Goal: Transaction & Acquisition: Purchase product/service

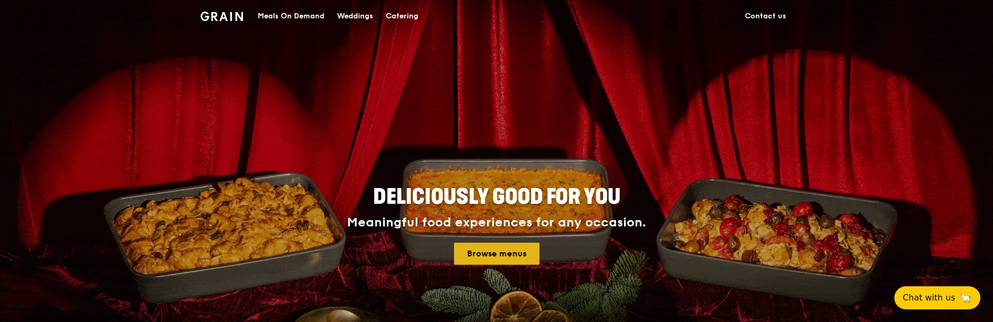
click at [526, 261] on link "Browse menus" at bounding box center [497, 253] width 86 height 22
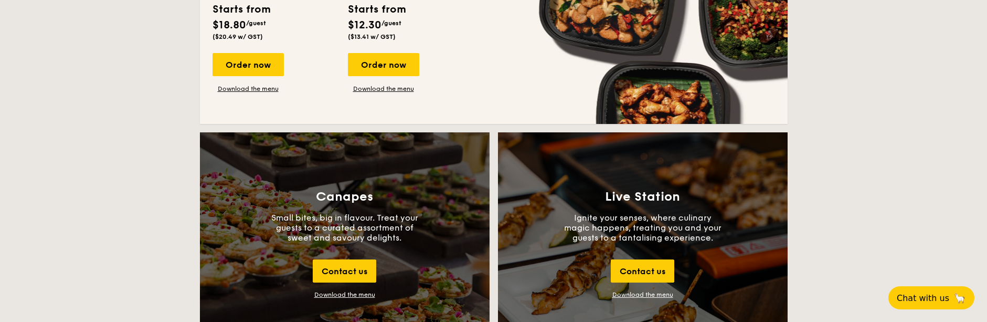
scroll to position [840, 0]
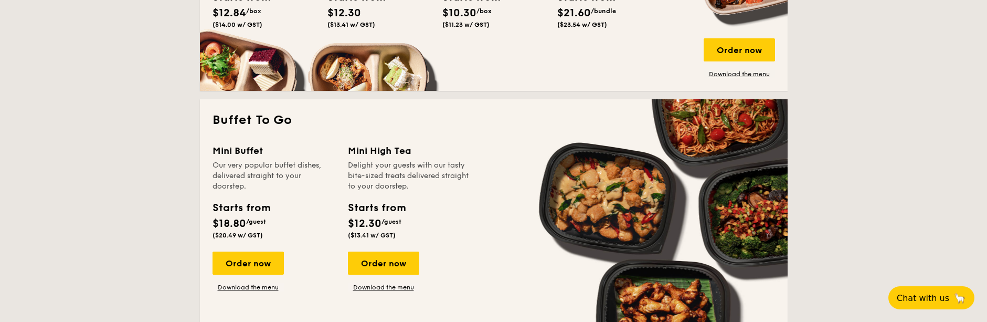
click at [356, 160] on div "Delight your guests with our tasty bite-sized treats delivered straight to your…" at bounding box center [409, 175] width 123 height 31
click at [375, 283] on link "Download the menu" at bounding box center [383, 287] width 71 height 8
click at [245, 286] on link "Download the menu" at bounding box center [248, 287] width 71 height 8
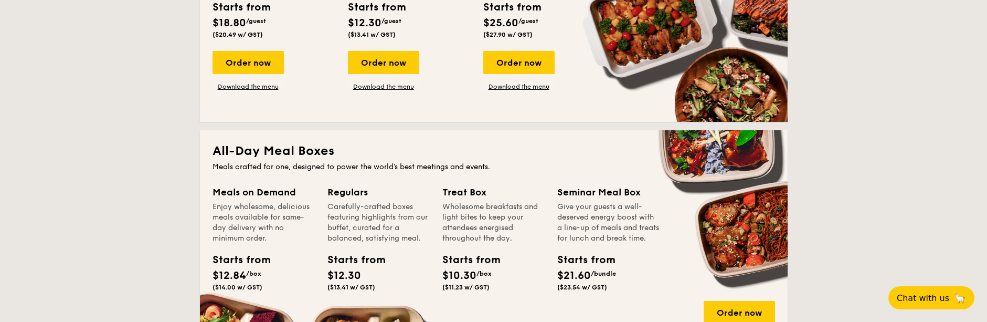
scroll to position [630, 0]
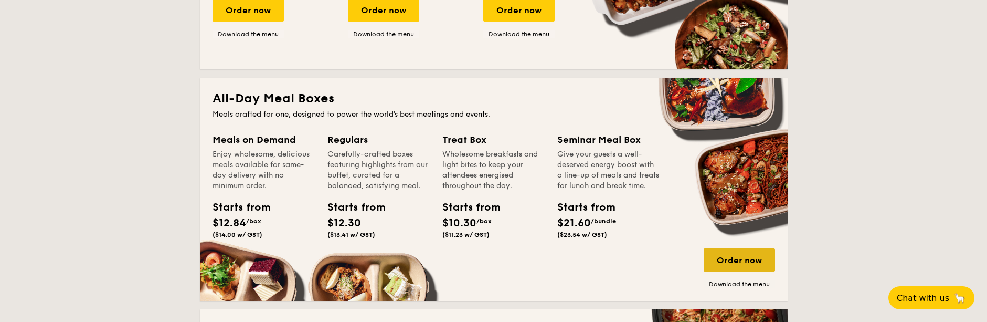
click at [735, 257] on div "Order now" at bounding box center [739, 259] width 71 height 23
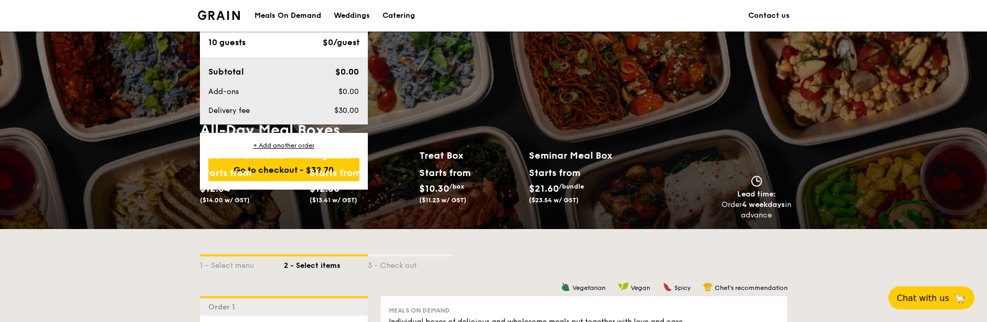
scroll to position [250, 0]
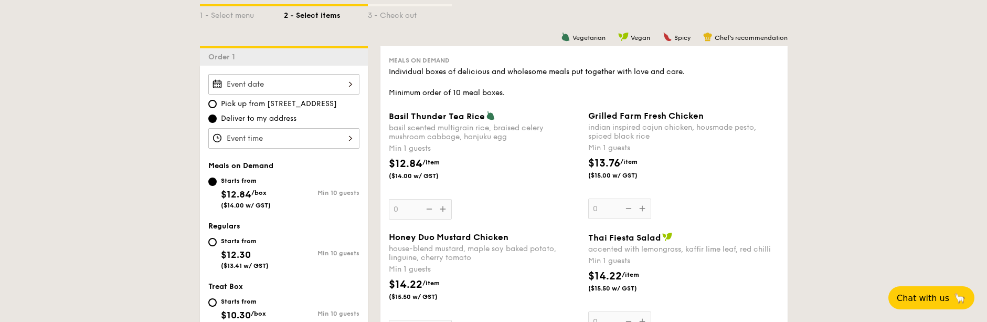
click at [261, 89] on input "Basil Thunder Tea [PERSON_NAME] scented multigrain rice, braised celery mushroo…" at bounding box center [283, 84] width 151 height 20
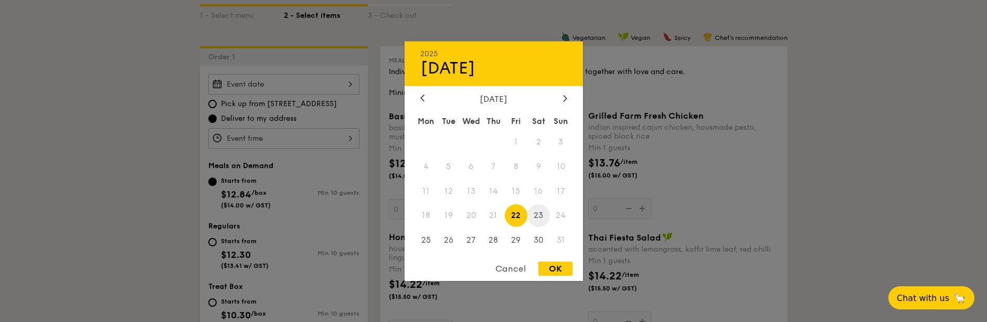
click at [538, 216] on span "23" at bounding box center [538, 215] width 23 height 23
drag, startPoint x: 299, startPoint y: 150, endPoint x: 297, endPoint y: 143, distance: 7.0
click at [297, 143] on div at bounding box center [493, 161] width 987 height 322
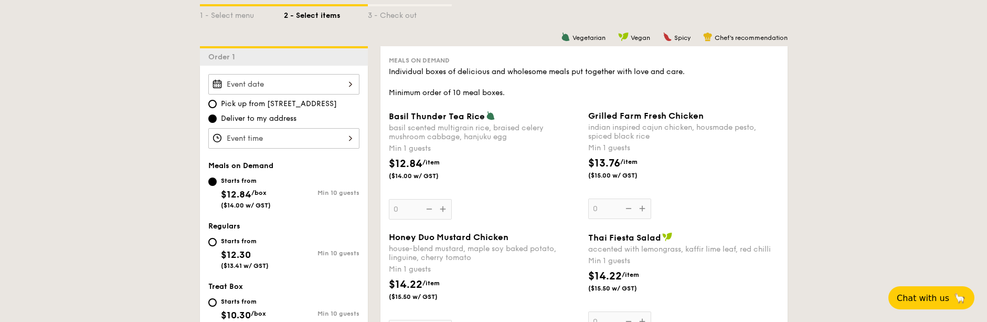
drag, startPoint x: 305, startPoint y: 149, endPoint x: 305, endPoint y: 140, distance: 8.4
click at [305, 140] on input "Basil Thunder Tea [PERSON_NAME] scented multigrain rice, braised celery mushroo…" at bounding box center [283, 138] width 151 height 20
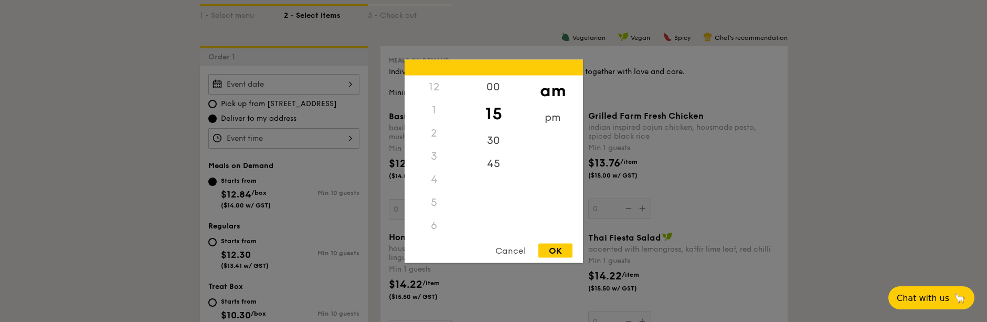
scroll to position [124, 0]
click at [543, 108] on div "pm" at bounding box center [552, 120] width 59 height 30
click at [438, 86] on div "5" at bounding box center [434, 81] width 59 height 30
click at [436, 107] on div "6" at bounding box center [434, 108] width 59 height 30
drag, startPoint x: 500, startPoint y: 92, endPoint x: 502, endPoint y: 84, distance: 7.5
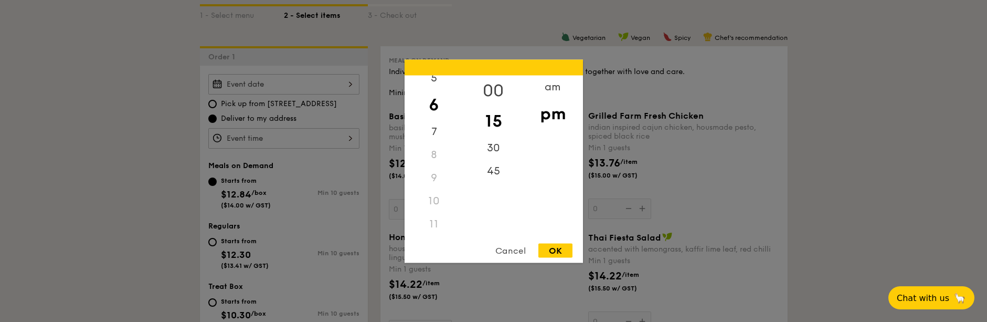
click at [499, 86] on div "00" at bounding box center [493, 90] width 59 height 30
click at [562, 257] on div "OK" at bounding box center [555, 250] width 34 height 14
type input "6:00PM"
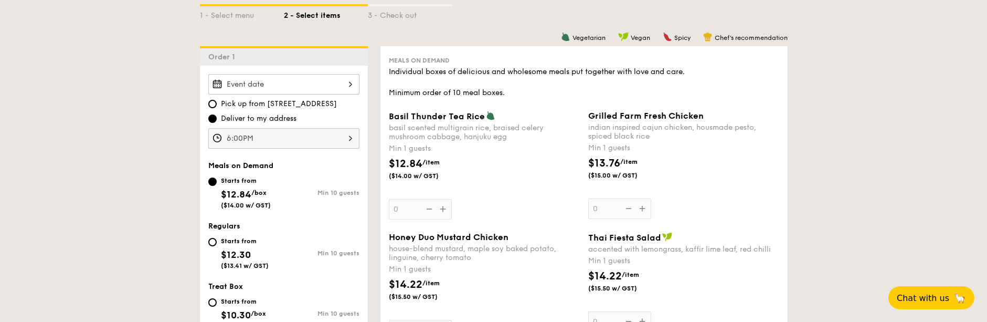
click at [306, 88] on input "Basil Thunder Tea [PERSON_NAME] scented multigrain rice, braised celery mushroo…" at bounding box center [283, 84] width 151 height 20
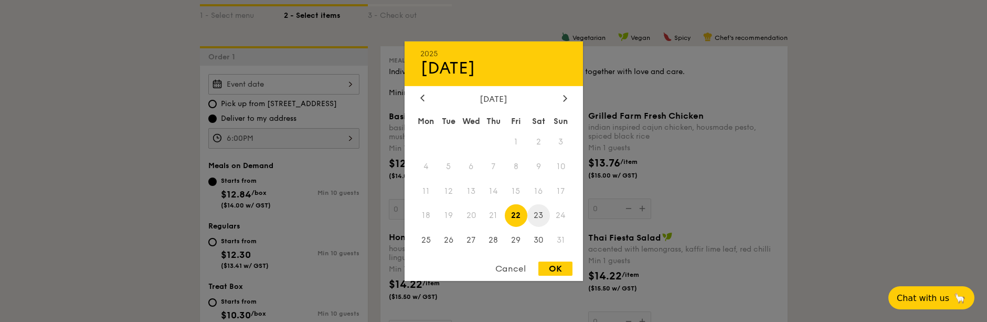
click at [534, 216] on span "23" at bounding box center [538, 215] width 23 height 23
click at [564, 268] on div "OK" at bounding box center [555, 268] width 34 height 14
type input "[DATE]"
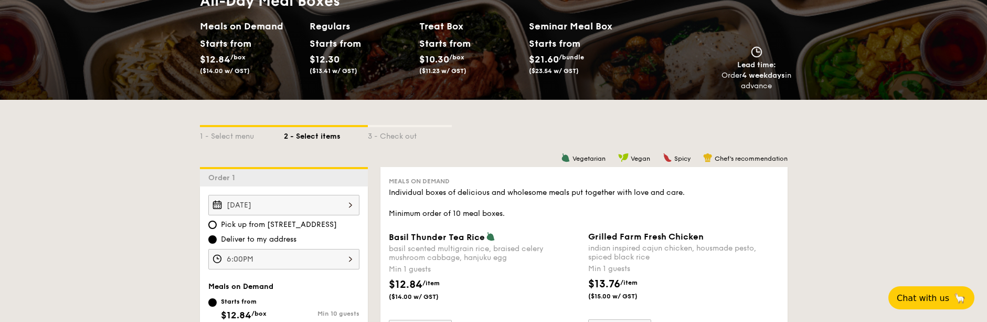
scroll to position [145, 0]
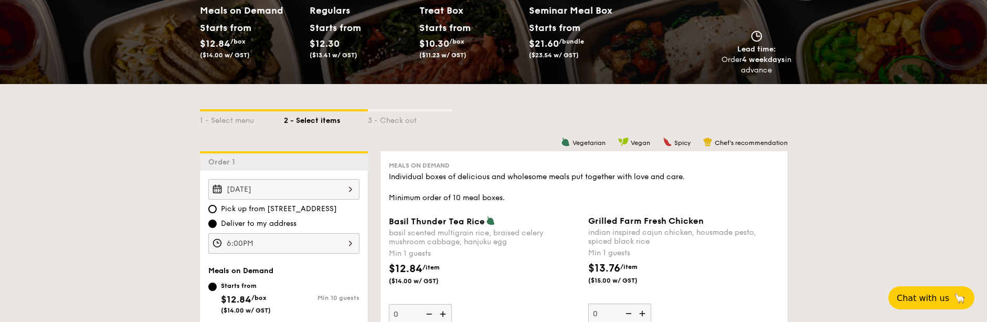
click at [279, 233] on input "6:00PM" at bounding box center [283, 243] width 151 height 20
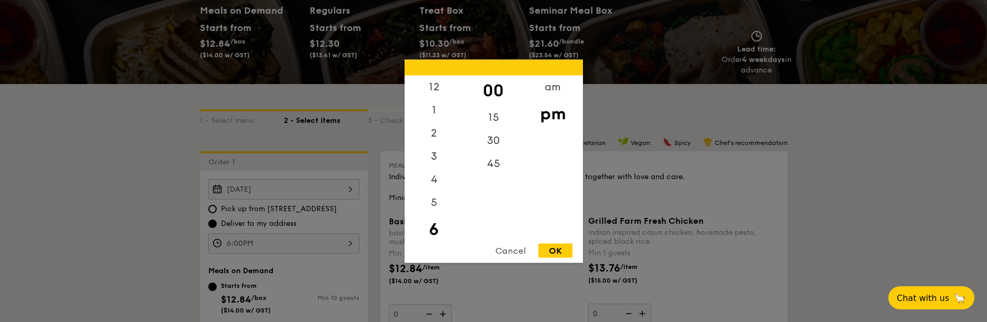
scroll to position [23, 0]
click at [556, 251] on div "OK" at bounding box center [555, 250] width 34 height 14
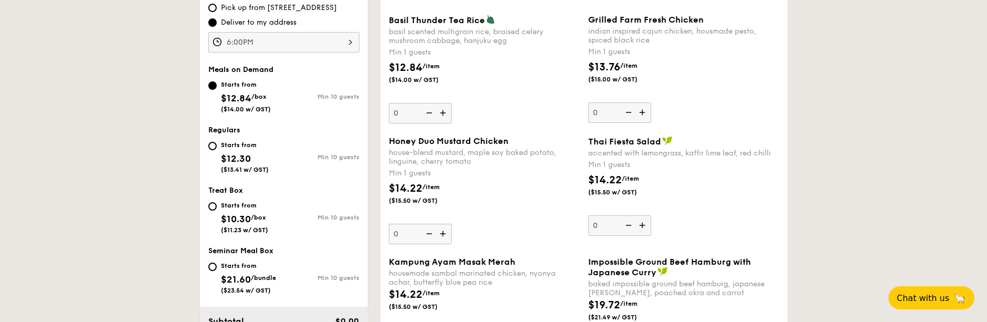
scroll to position [355, 0]
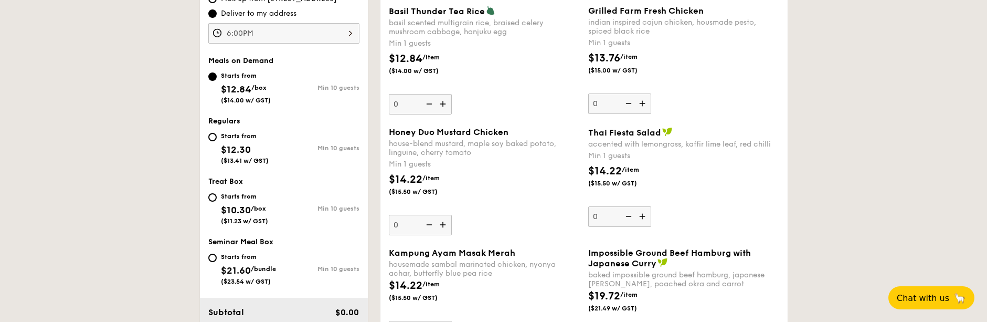
click at [230, 145] on span "$12.30" at bounding box center [236, 150] width 30 height 12
click at [217, 141] on input "Starts from $12.30 ($13.41 w/ GST) Min 10 guests" at bounding box center [212, 137] width 8 height 8
radio input "true"
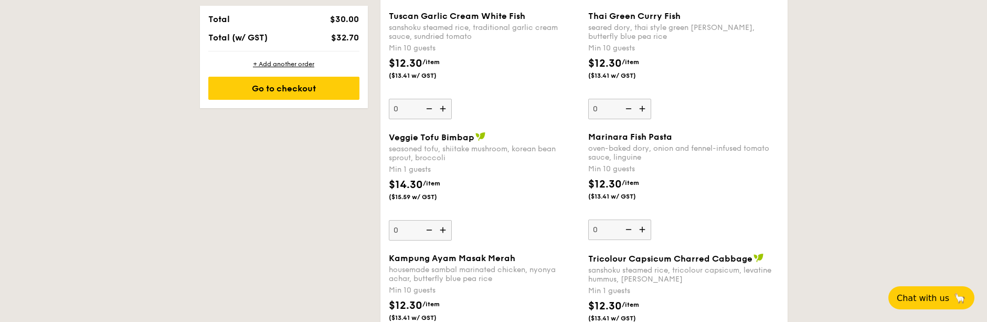
scroll to position [331, 0]
